Goal: Information Seeking & Learning: Find specific fact

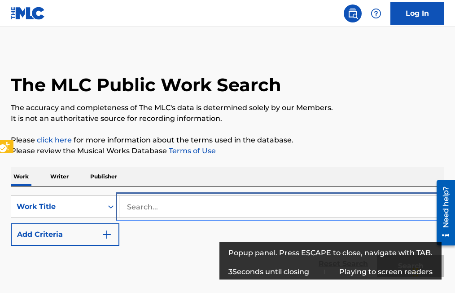
click at [121, 205] on input "Search..." at bounding box center [281, 207] width 324 height 22
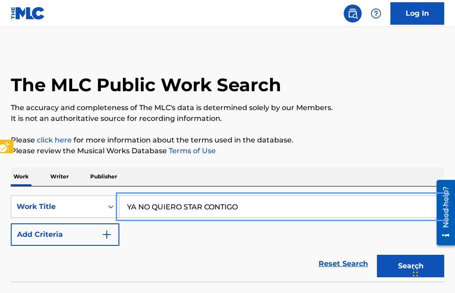
click at [11, 223] on button "Add Criteria" at bounding box center [65, 234] width 109 height 22
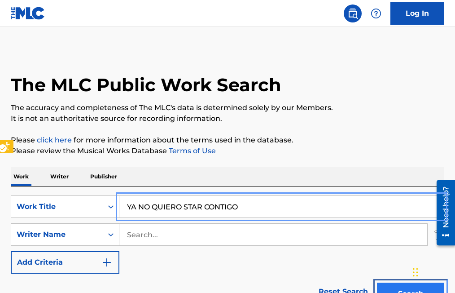
click at [401, 288] on button "Search" at bounding box center [410, 293] width 67 height 22
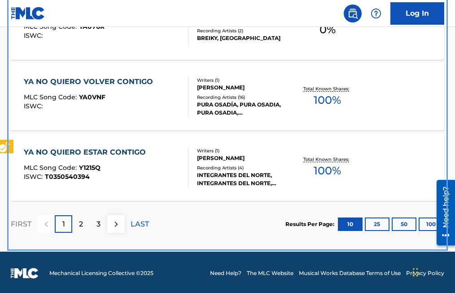
scroll to position [829, 0]
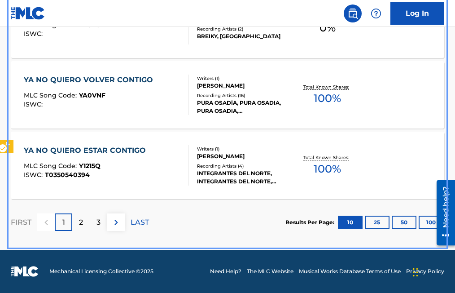
click at [81, 223] on p "2" at bounding box center [81, 222] width 4 height 11
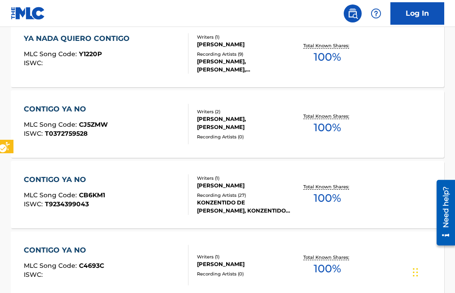
scroll to position [784, 0]
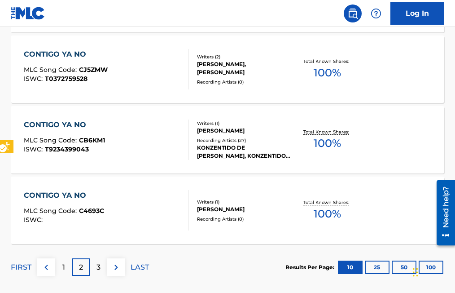
click at [98, 263] on p "3" at bounding box center [98, 267] width 4 height 11
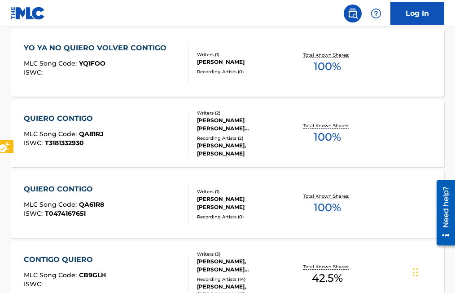
scroll to position [829, 0]
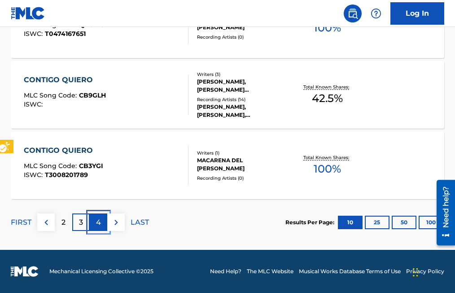
click at [99, 223] on p "4" at bounding box center [98, 222] width 5 height 11
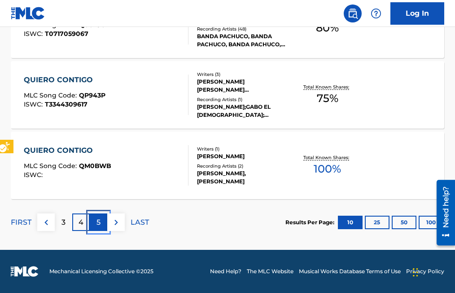
click at [98, 225] on p "5" at bounding box center [98, 222] width 4 height 11
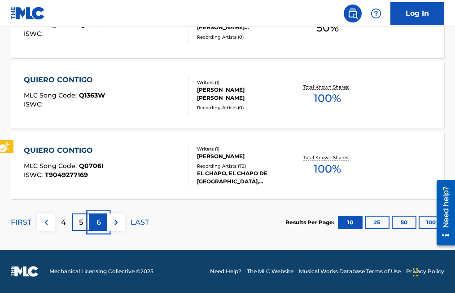
click at [98, 225] on p "6" at bounding box center [98, 222] width 4 height 11
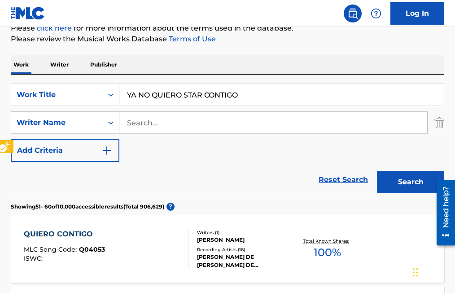
scroll to position [111, 0]
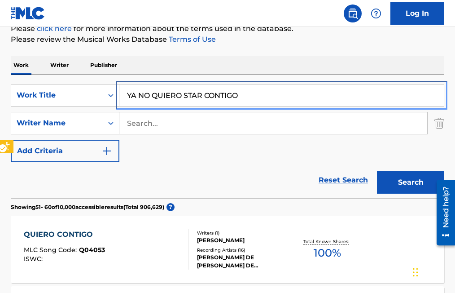
click at [182, 96] on input "YA NO QUIERO STAR CONTIGO" at bounding box center [281, 95] width 324 height 22
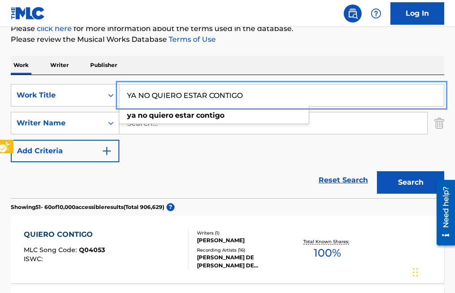
click at [181, 92] on input "YA NO QUIERO ESTAR CONTIGO" at bounding box center [281, 95] width 324 height 22
type input "YA NO QUIERO ESTAR CONTIGO"
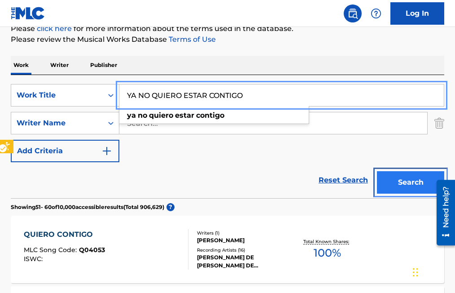
click at [409, 183] on button "Search" at bounding box center [410, 182] width 67 height 22
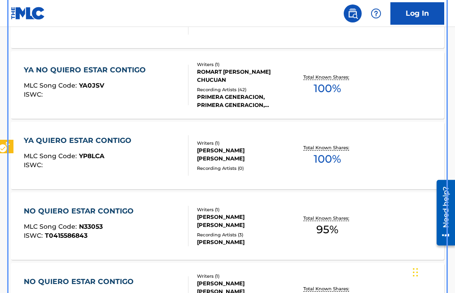
scroll to position [545, 0]
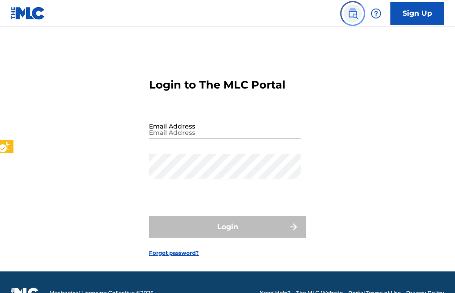
click at [355, 13] on img "Page Menu" at bounding box center [352, 13] width 11 height 11
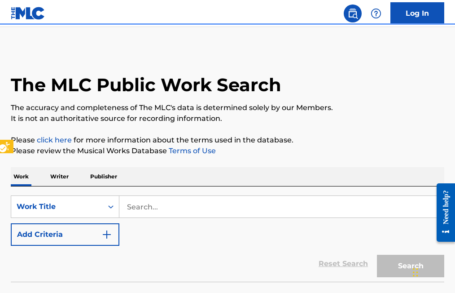
scroll to position [22, 0]
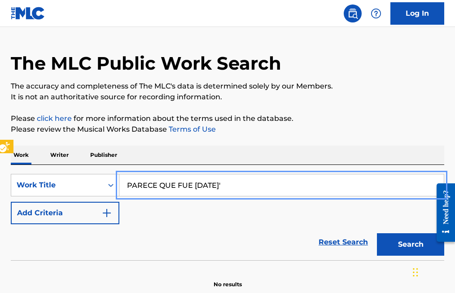
type input "PARECE QUE FUE AYER'"
click at [11, 201] on button "Add Criteria" at bounding box center [65, 212] width 109 height 22
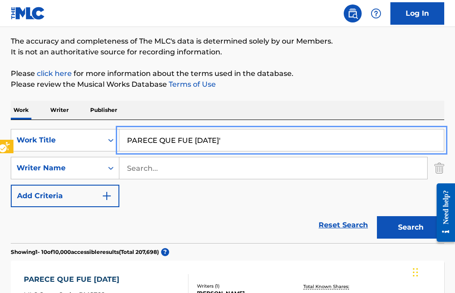
scroll to position [0, 0]
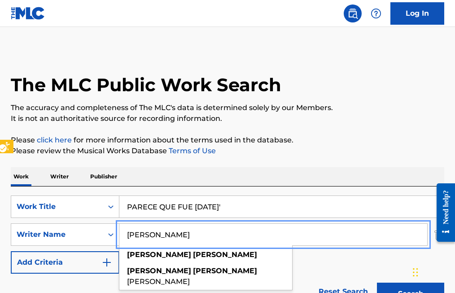
type input "SIGIFREDO OLIVAREZ"
click at [11, 251] on button "Add Criteria" at bounding box center [65, 262] width 109 height 22
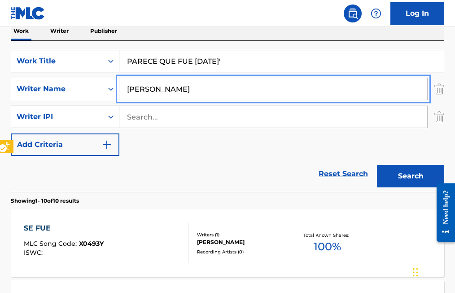
scroll to position [180, 0]
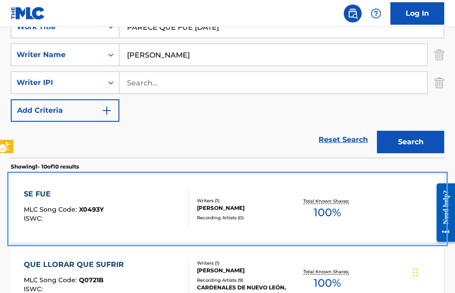
click at [83, 207] on span "X0493Y" at bounding box center [91, 209] width 25 height 8
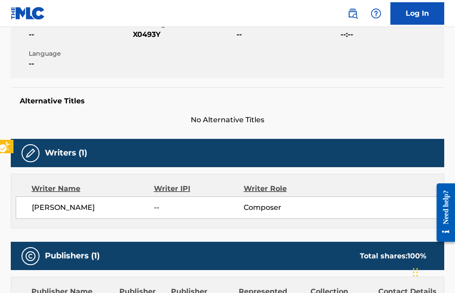
scroll to position [135, 0]
